Goal: Contribute content

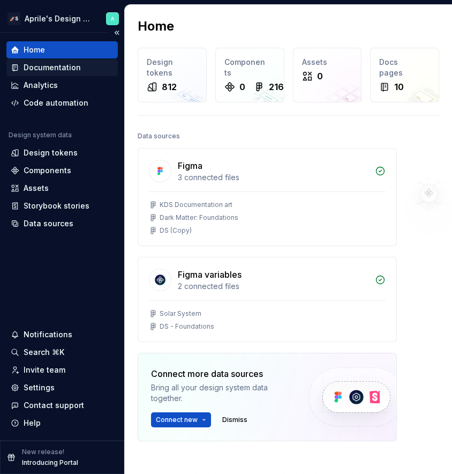
click at [44, 64] on div "Documentation" at bounding box center [52, 67] width 57 height 11
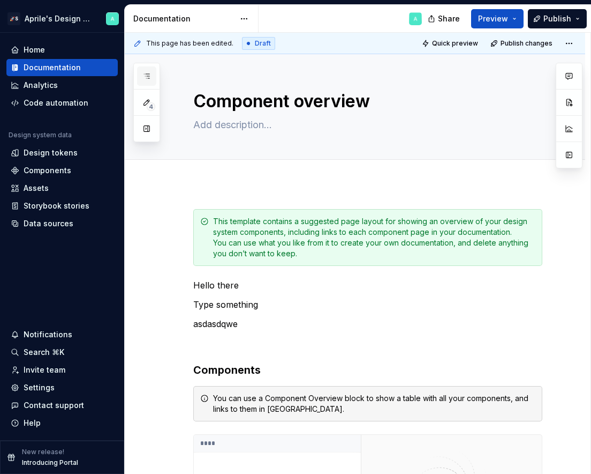
click at [148, 79] on icon "button" at bounding box center [147, 76] width 9 height 9
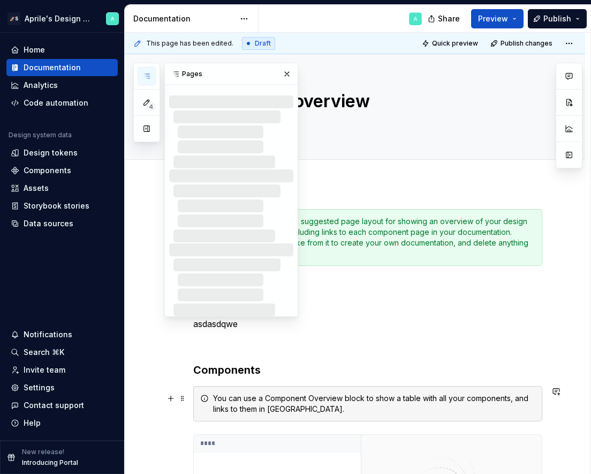
type textarea "*"
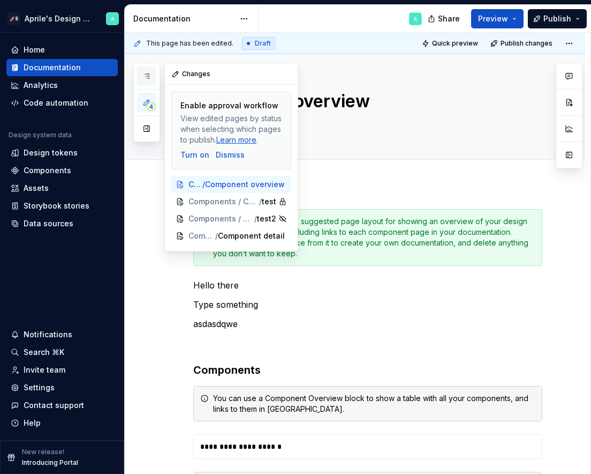
click at [148, 80] on icon "button" at bounding box center [147, 76] width 9 height 9
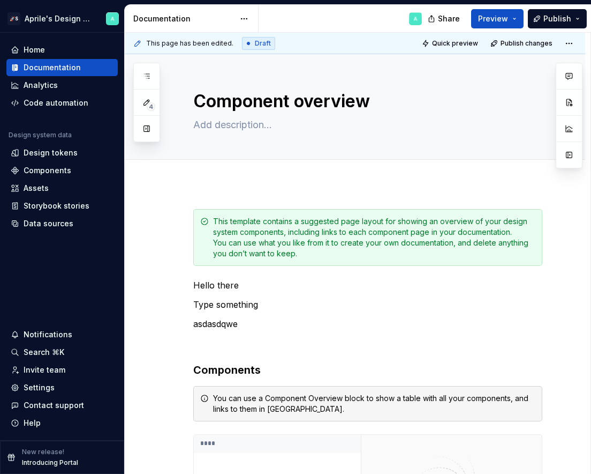
type textarea "*"
